Goal: Check status

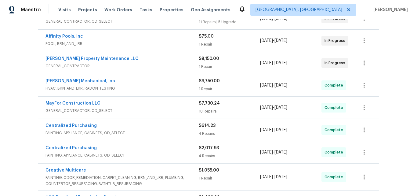
scroll to position [99, 0]
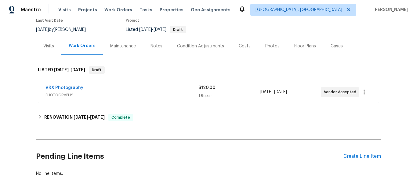
scroll to position [61, 0]
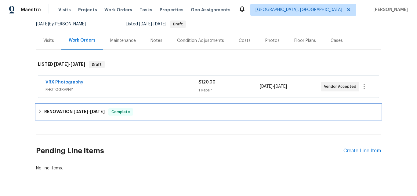
click at [70, 107] on div "RENOVATION 8/5/25 - 8/25/25 Complete" at bounding box center [208, 111] width 345 height 15
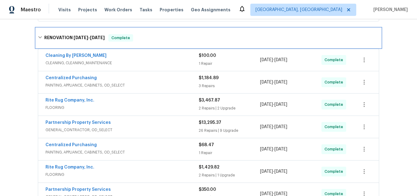
scroll to position [122, 0]
